Goal: Use online tool/utility

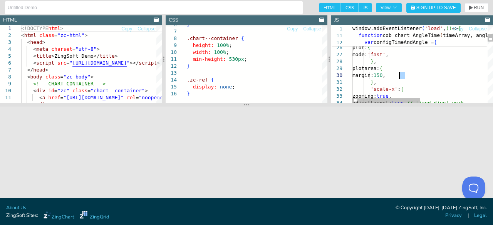
drag, startPoint x: 405, startPoint y: 77, endPoint x: 399, endPoint y: 77, distance: 5.4
type textarea "y: "6%", }, "preview": { "live": true }, plot: { mode: 'fast', }, plotarea: { m…"
drag, startPoint x: 374, startPoint y: 82, endPoint x: 338, endPoint y: 72, distance: 37.4
